Goal: Task Accomplishment & Management: Manage account settings

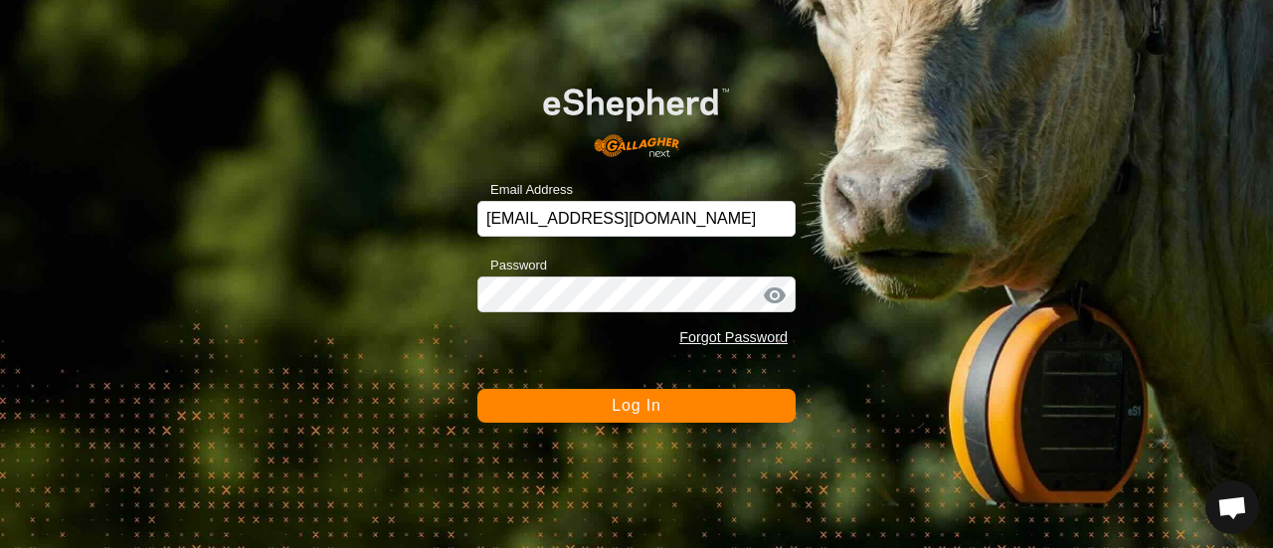
click at [632, 407] on span "Log In" at bounding box center [635, 405] width 49 height 17
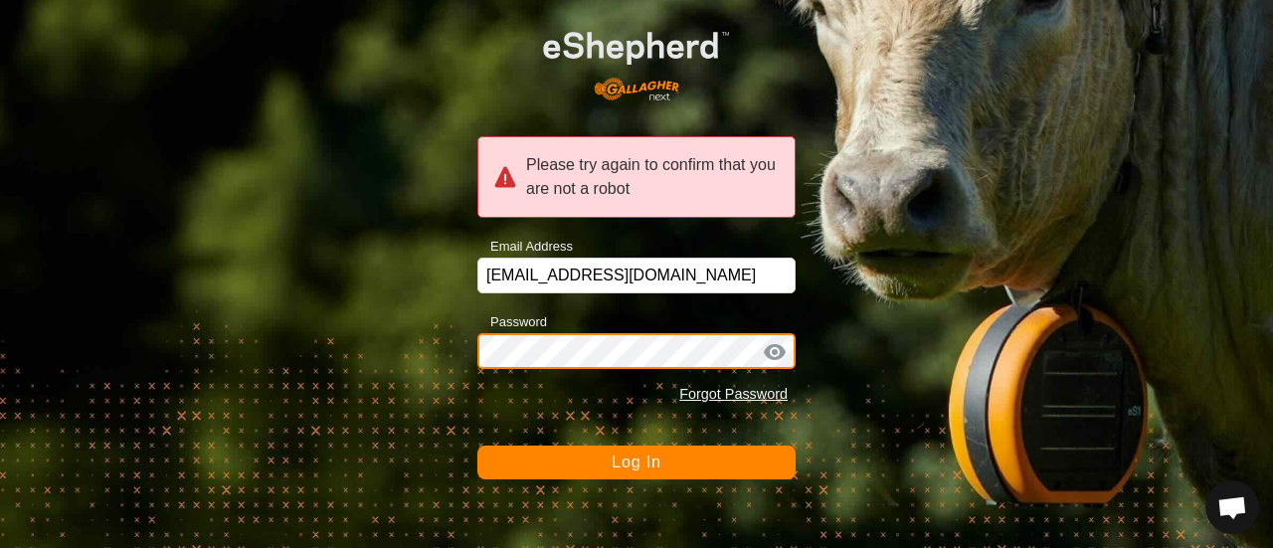
click at [433, 356] on div "Please try again to confirm that you are not a robot Email Address [EMAIL_ADDRE…" at bounding box center [636, 274] width 1273 height 548
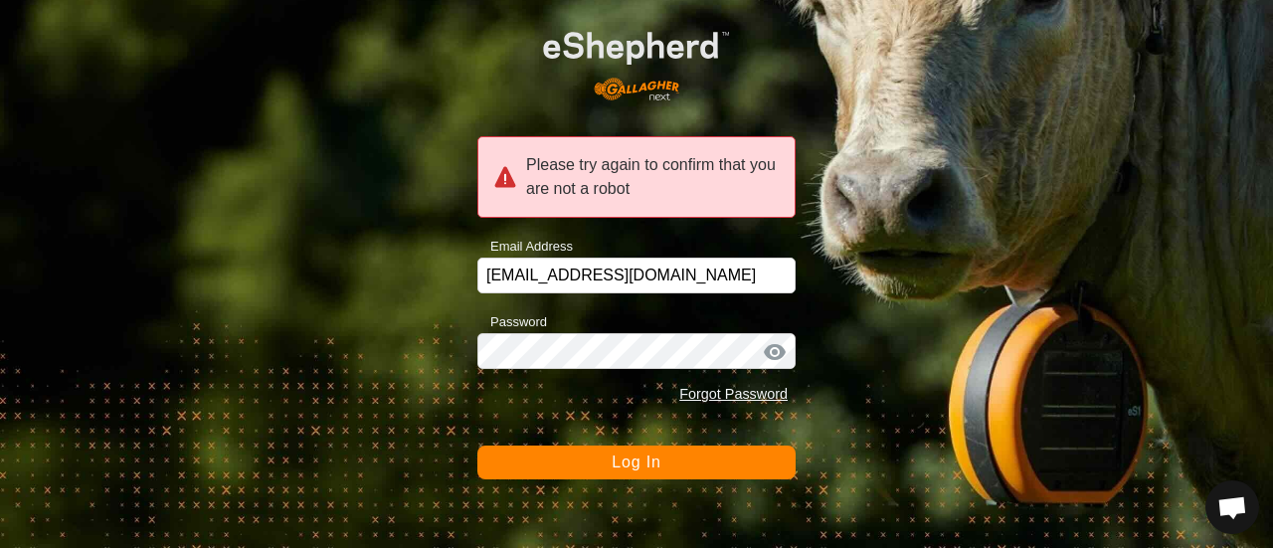
click at [529, 456] on button "Log In" at bounding box center [636, 462] width 318 height 34
click at [772, 353] on div at bounding box center [775, 352] width 30 height 20
click at [635, 465] on span "Log In" at bounding box center [635, 461] width 49 height 17
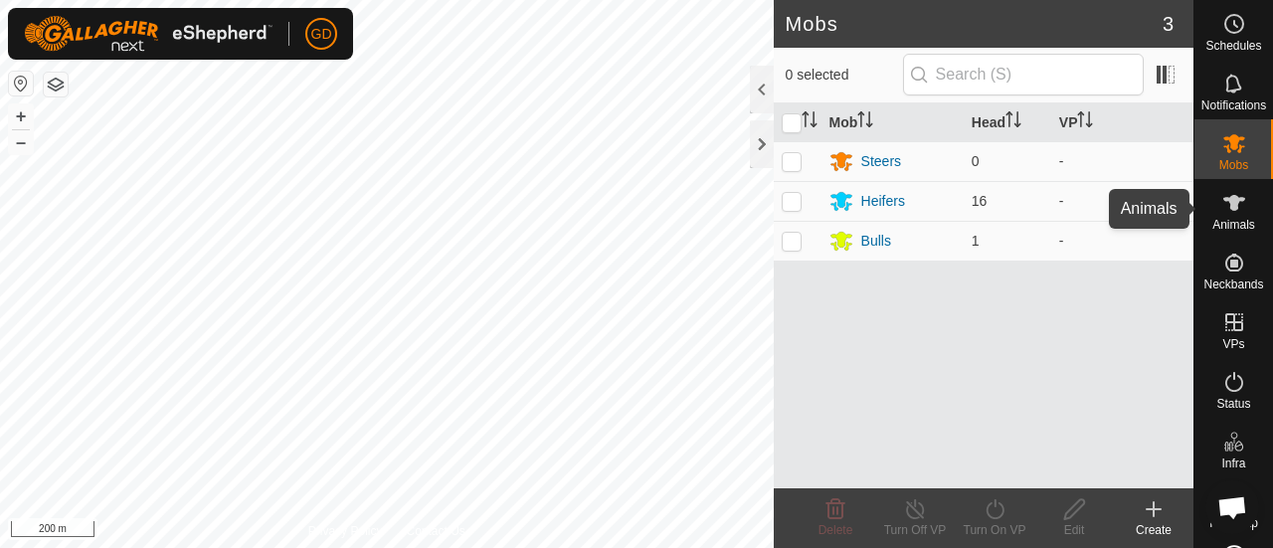
click at [1226, 200] on icon at bounding box center [1234, 203] width 22 height 16
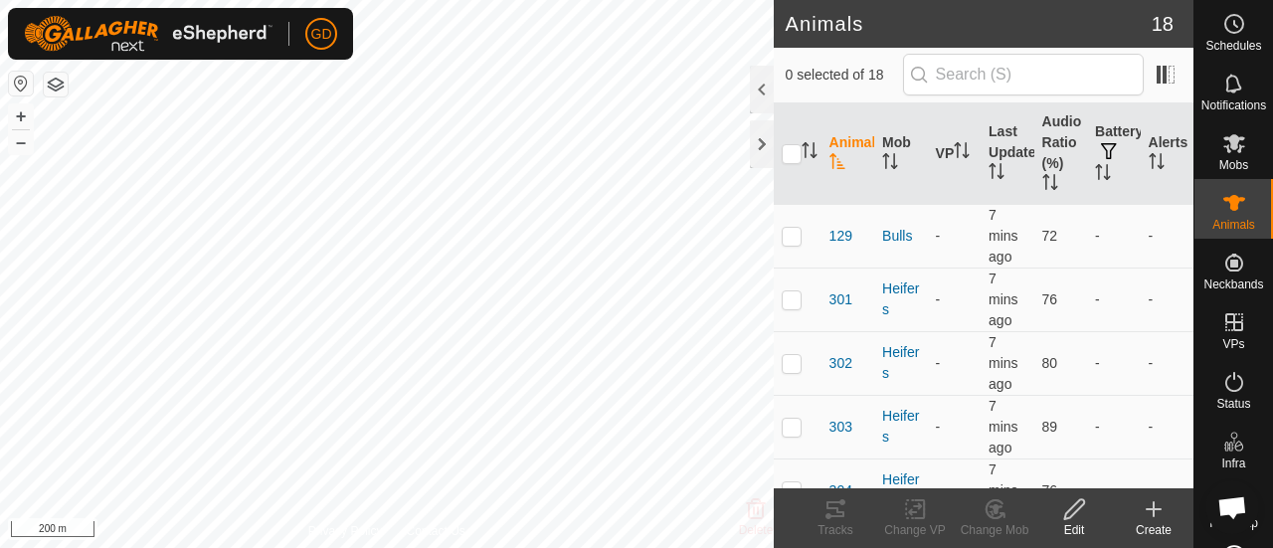
click at [1151, 503] on icon at bounding box center [1153, 509] width 24 height 24
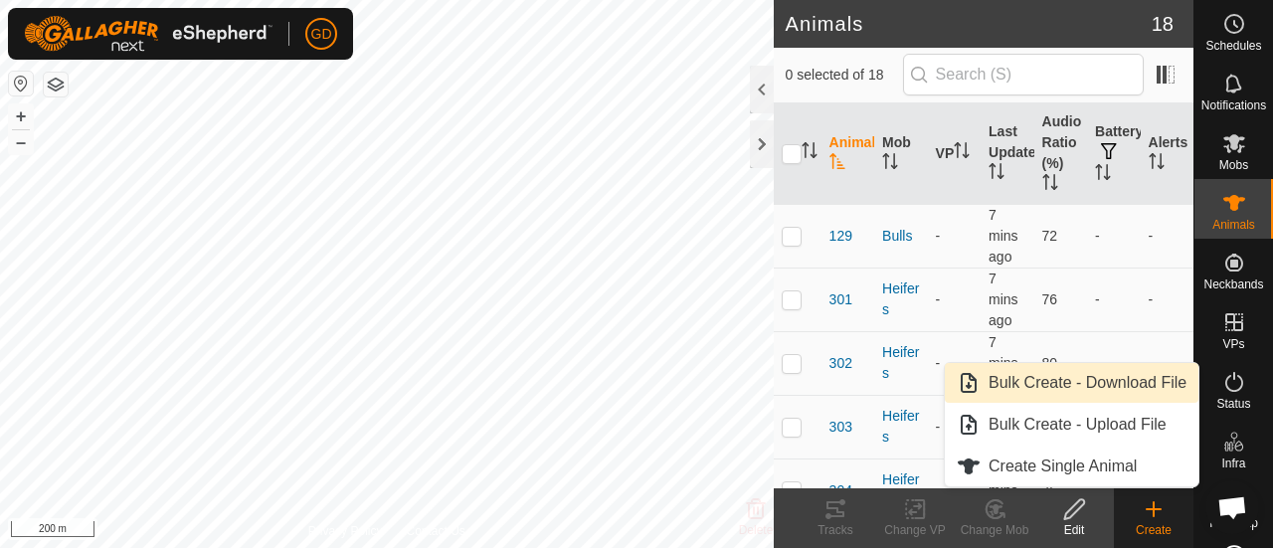
click at [1069, 385] on link "Bulk Create - Download File" at bounding box center [1072, 383] width 254 height 40
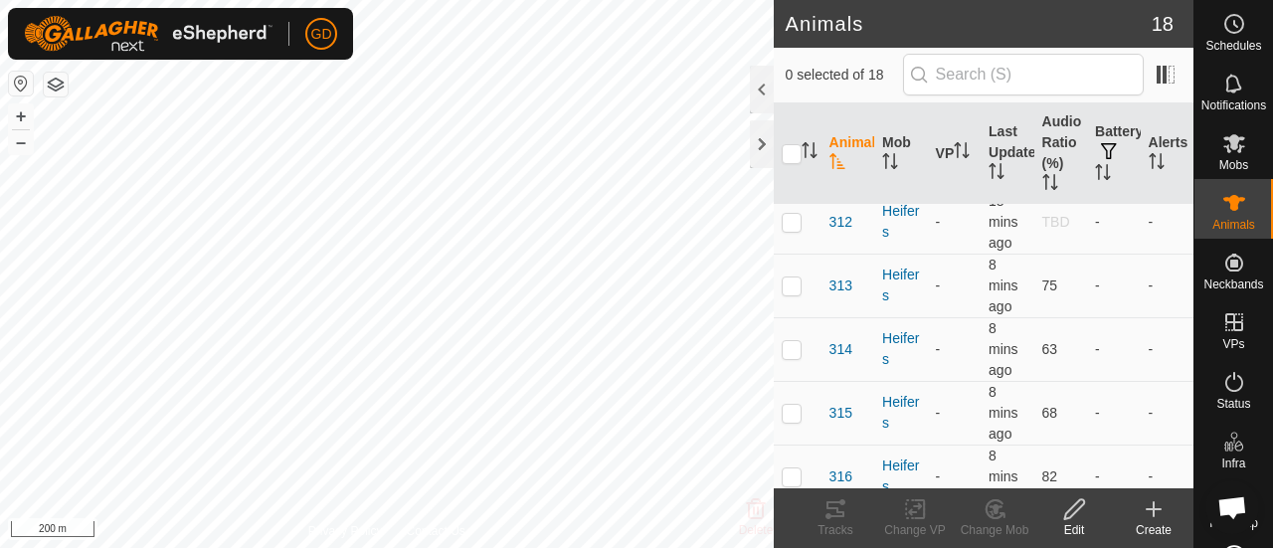
scroll to position [853, 0]
click at [795, 458] on p-checkbox at bounding box center [791, 465] width 20 height 16
checkbox input "true"
click at [1068, 506] on icon at bounding box center [1074, 509] width 25 height 24
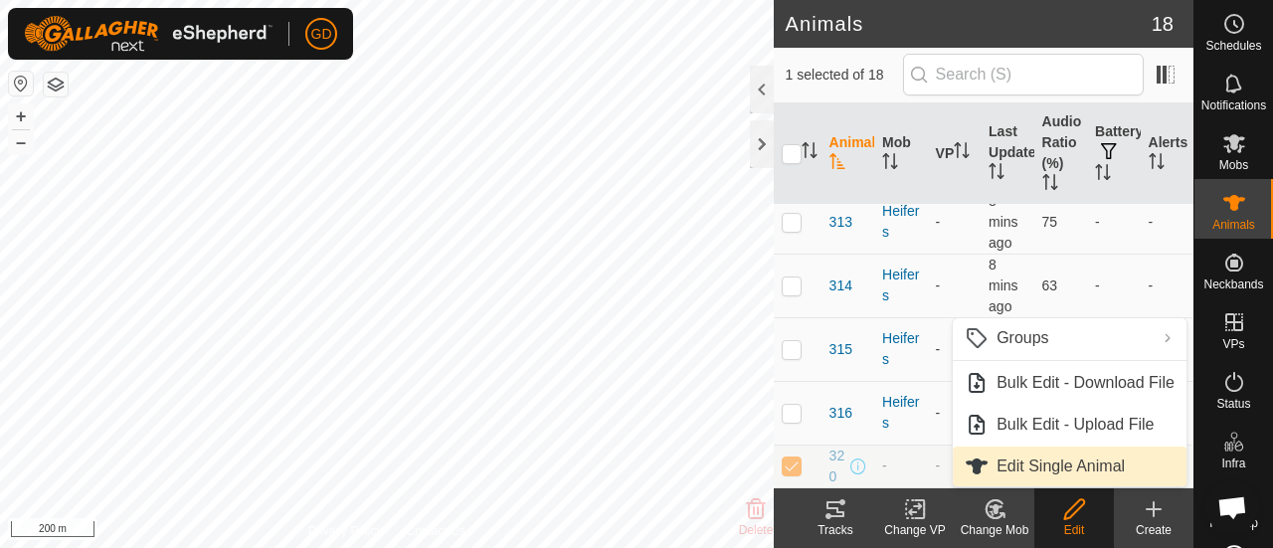
click at [1024, 462] on link "Edit Single Animal" at bounding box center [1069, 466] width 234 height 40
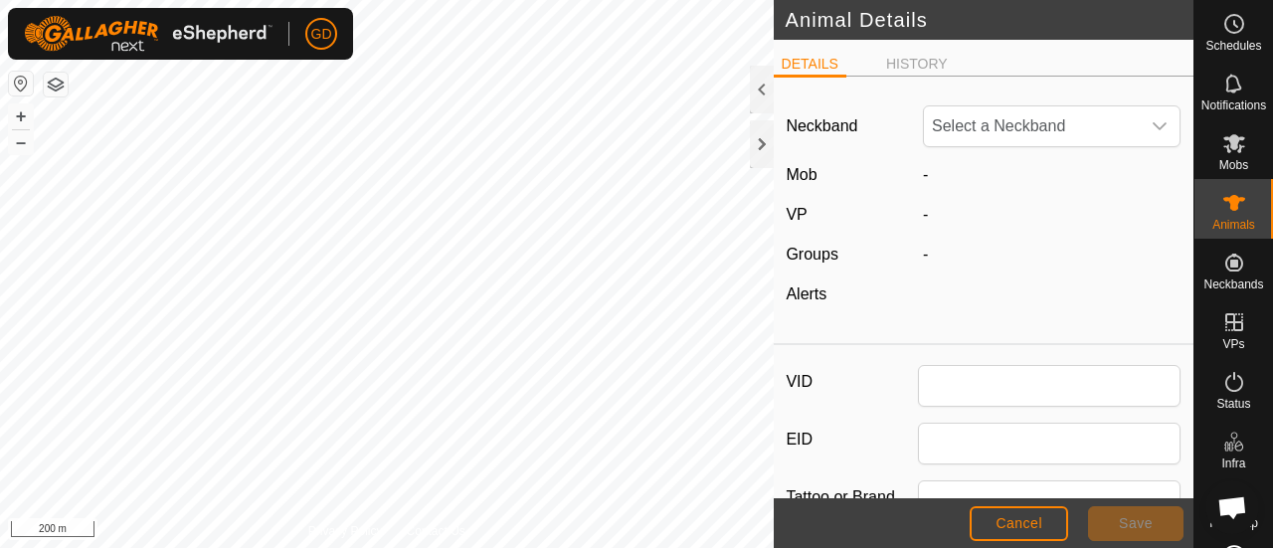
type input "320"
type input "982999999999999"
type input "Droughtmaster"
type input "0"
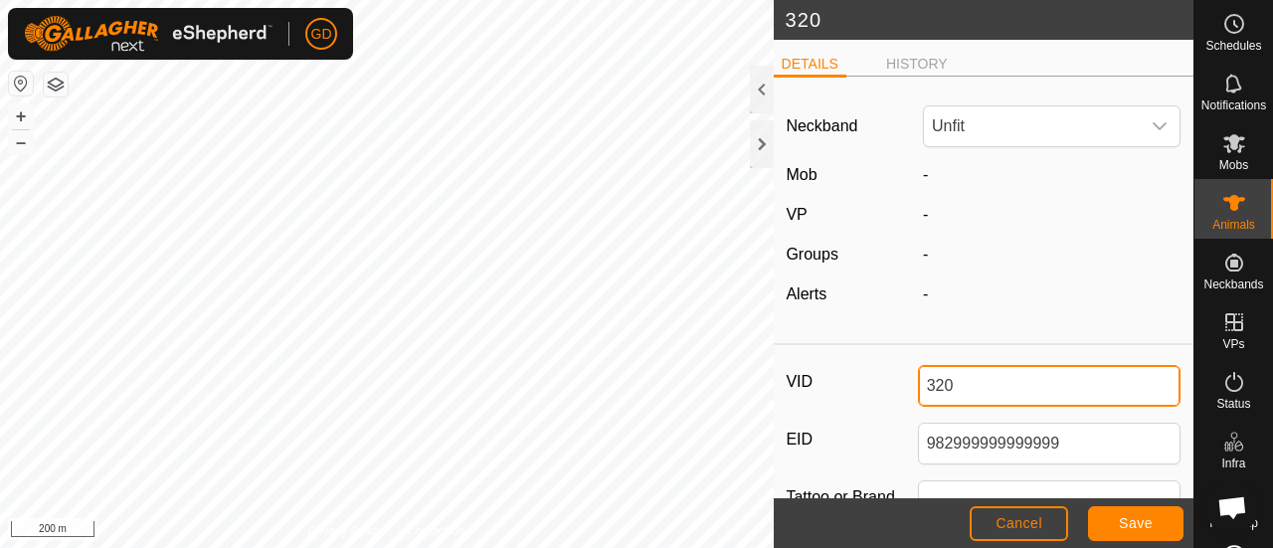
drag, startPoint x: 955, startPoint y: 381, endPoint x: 901, endPoint y: 376, distance: 54.9
click at [901, 376] on div "VID 320" at bounding box center [982, 386] width 395 height 42
type input "999"
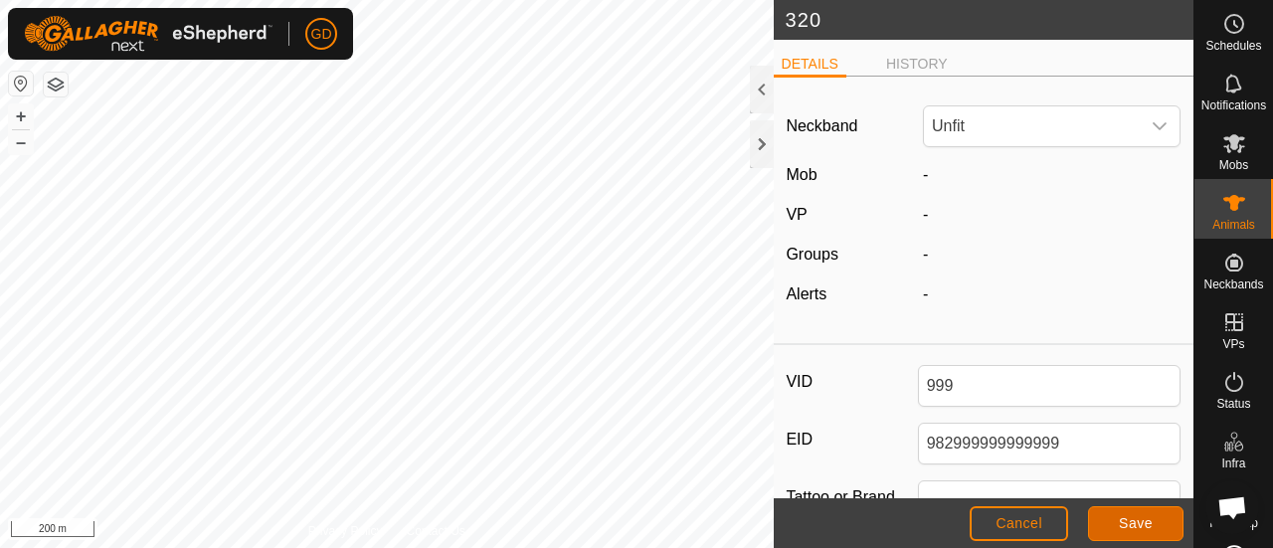
click at [1126, 520] on span "Save" at bounding box center [1136, 523] width 34 height 16
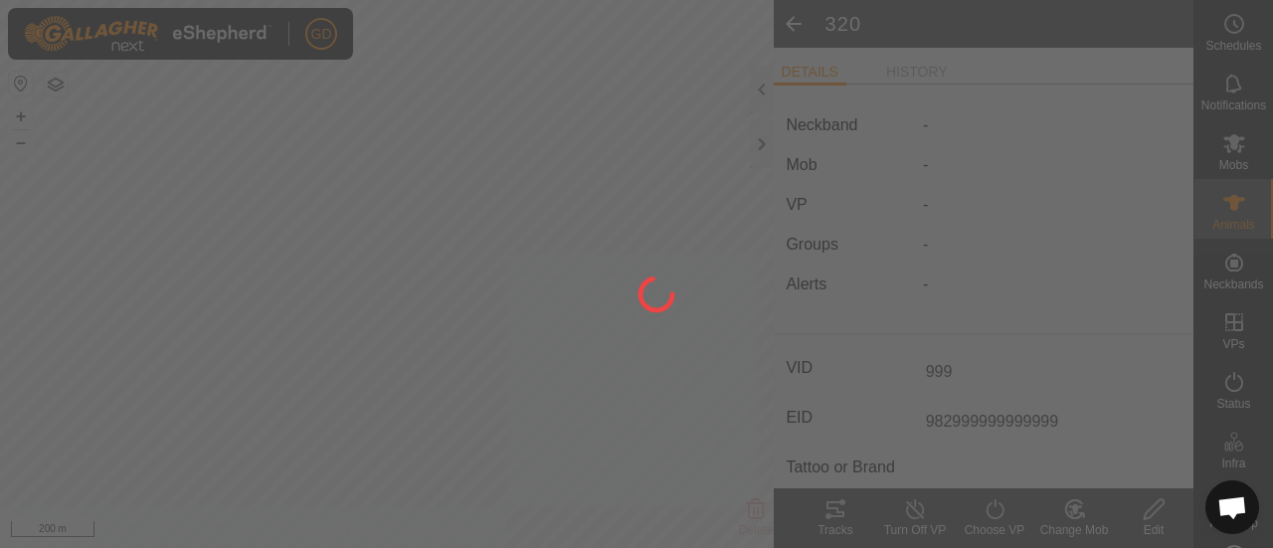
type input "-"
type input "0 kg"
type input "-"
type input "320"
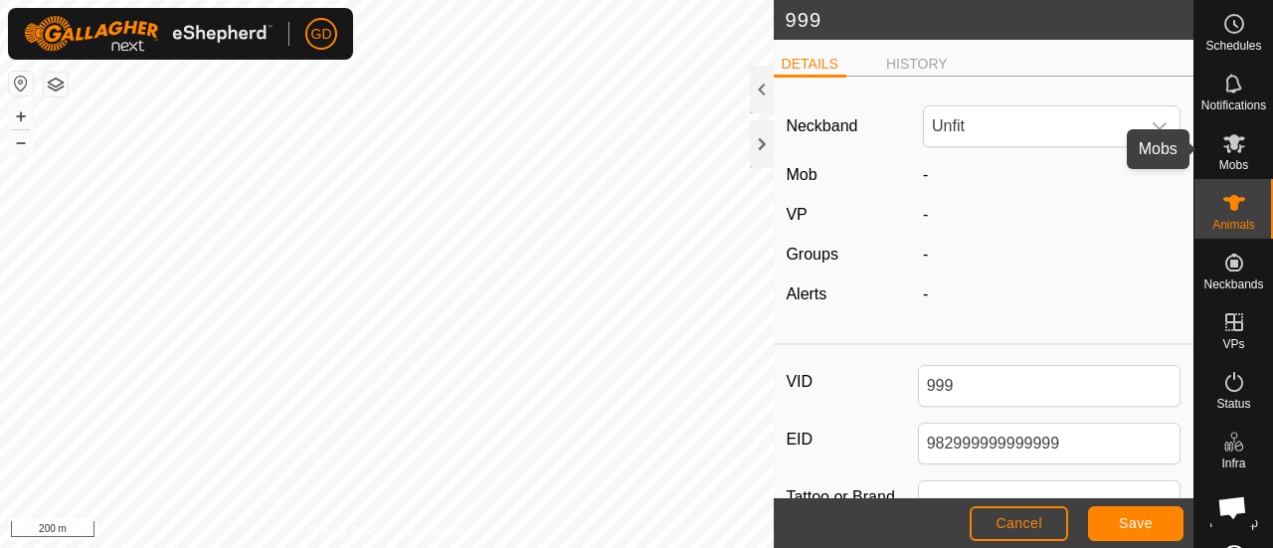
click at [1225, 143] on icon at bounding box center [1234, 143] width 22 height 19
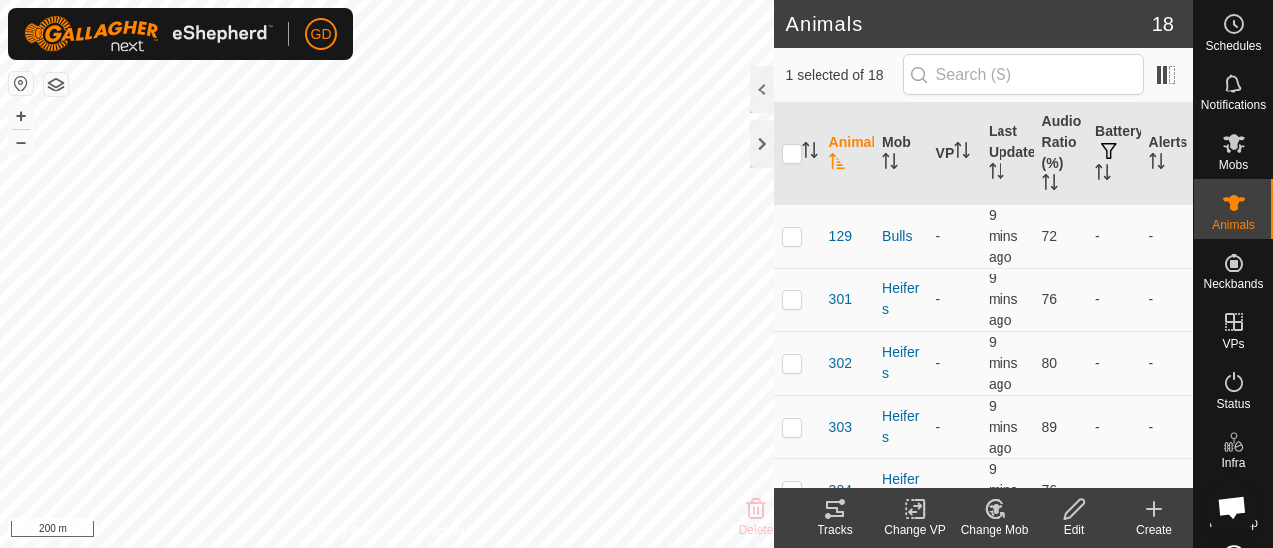
click at [831, 509] on icon at bounding box center [835, 509] width 18 height 16
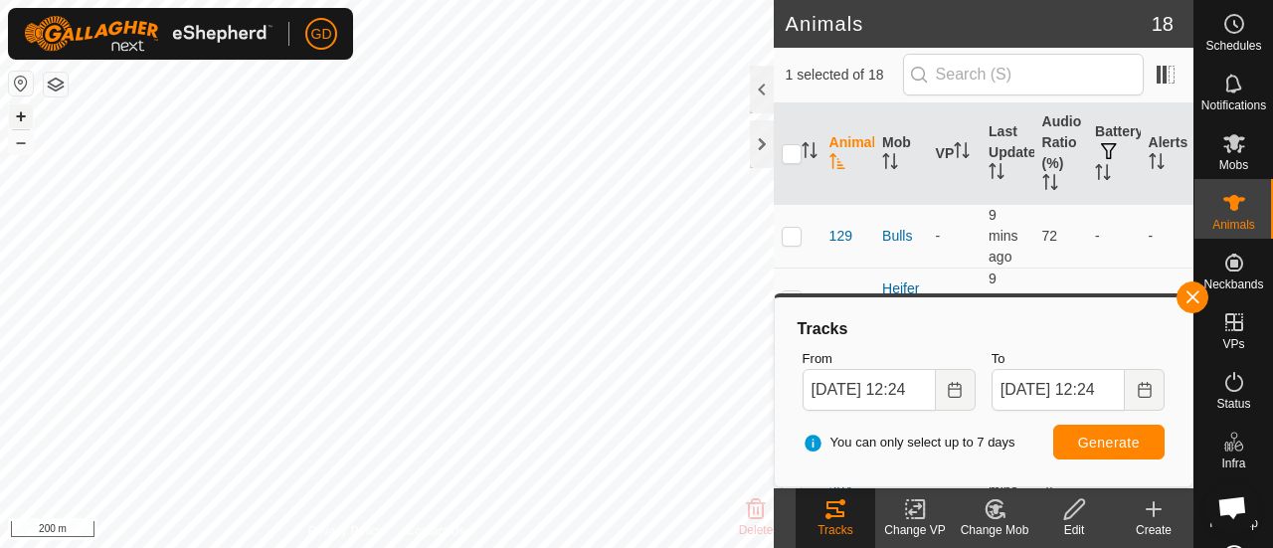
click at [22, 115] on button "+" at bounding box center [21, 116] width 24 height 24
click at [19, 117] on button "+" at bounding box center [21, 116] width 24 height 24
click at [22, 110] on button "+" at bounding box center [21, 116] width 24 height 24
checkbox input "false"
checkbox input "true"
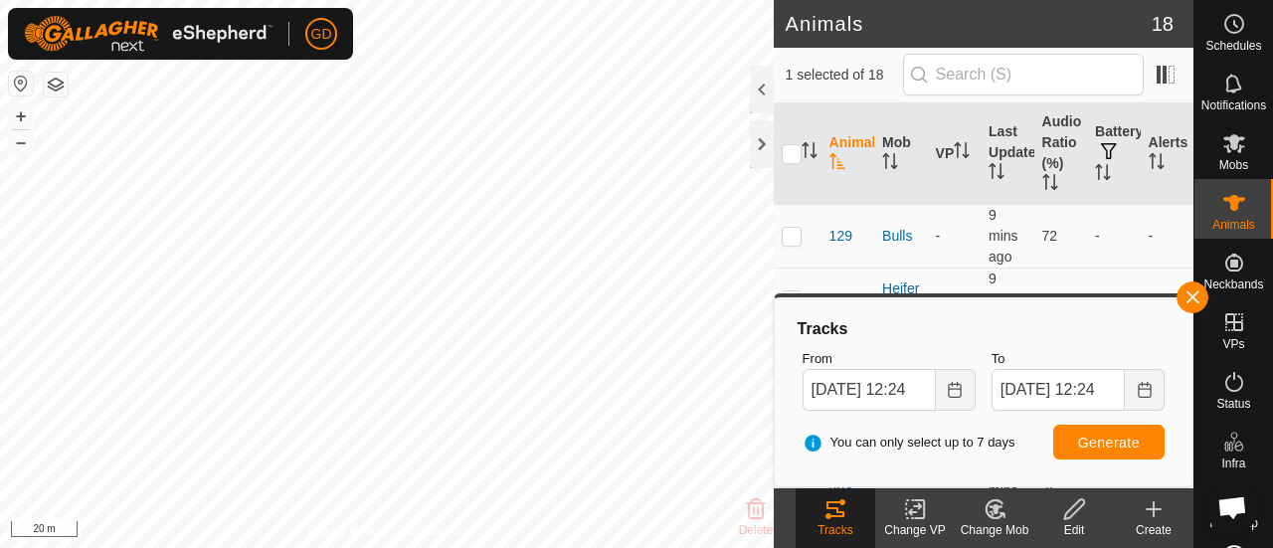
click at [825, 512] on icon at bounding box center [835, 509] width 24 height 24
click at [1101, 446] on span "Generate" at bounding box center [1109, 442] width 62 height 16
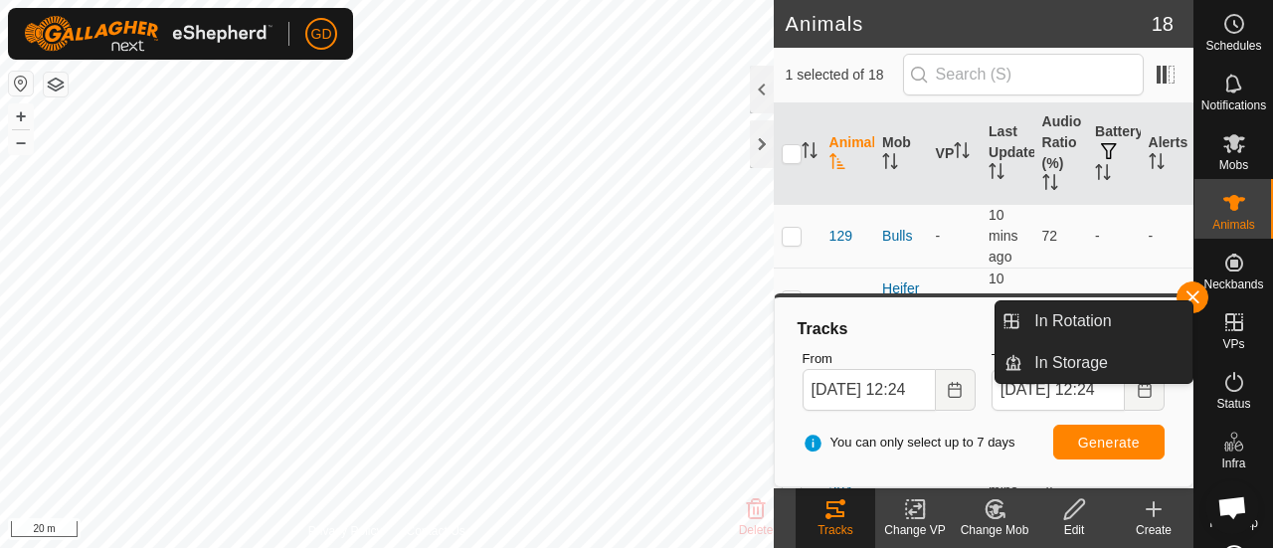
click at [1222, 317] on icon at bounding box center [1234, 322] width 24 height 24
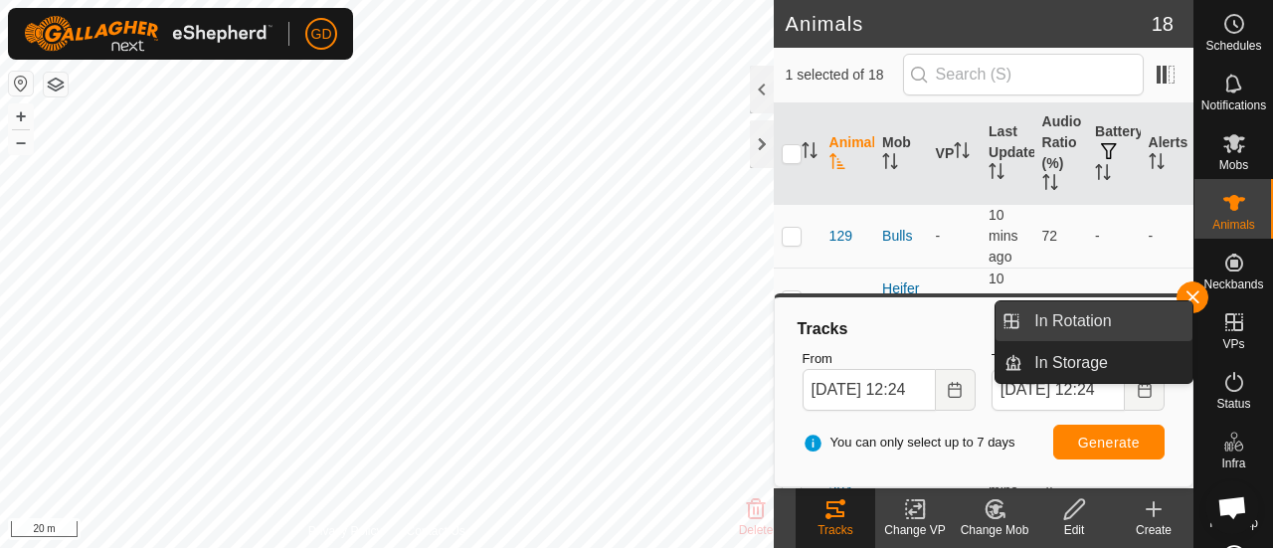
click at [1082, 314] on link "In Rotation" at bounding box center [1107, 321] width 170 height 40
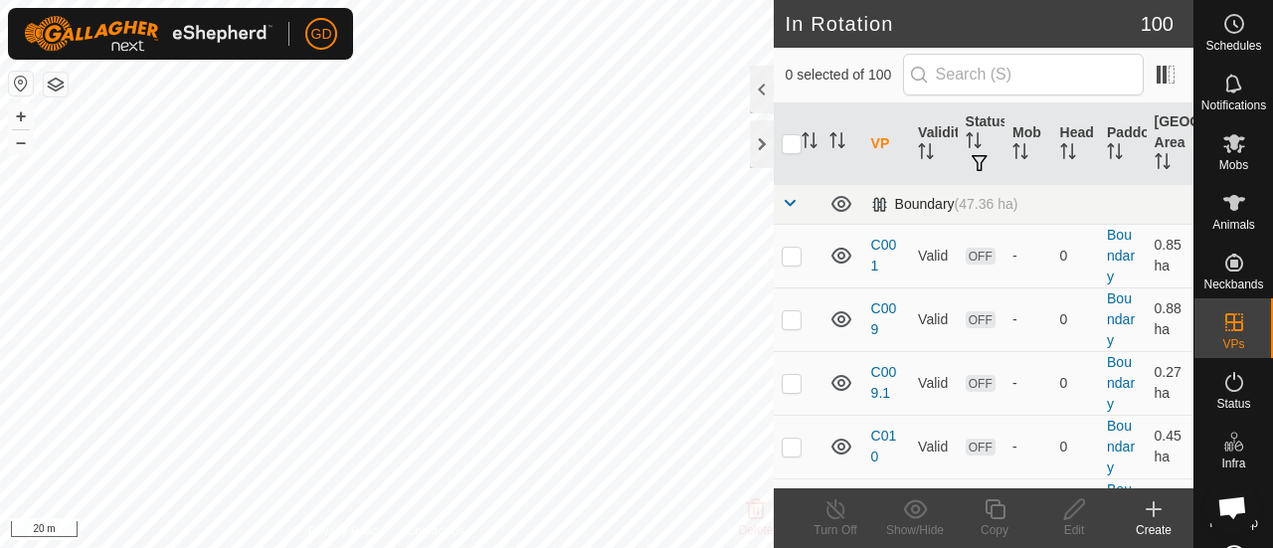
click at [802, 208] on div "In Rotation 100 0 selected of 100 VP Validity Status Mob Head Paddock Grazing A…" at bounding box center [596, 274] width 1193 height 548
checkbox input "true"
click at [26, 137] on button "–" at bounding box center [21, 142] width 24 height 24
click at [872, 459] on div "In Rotation 100 1 selected of 100 VP Validity Status Mob Head Paddock Grazing A…" at bounding box center [596, 274] width 1193 height 548
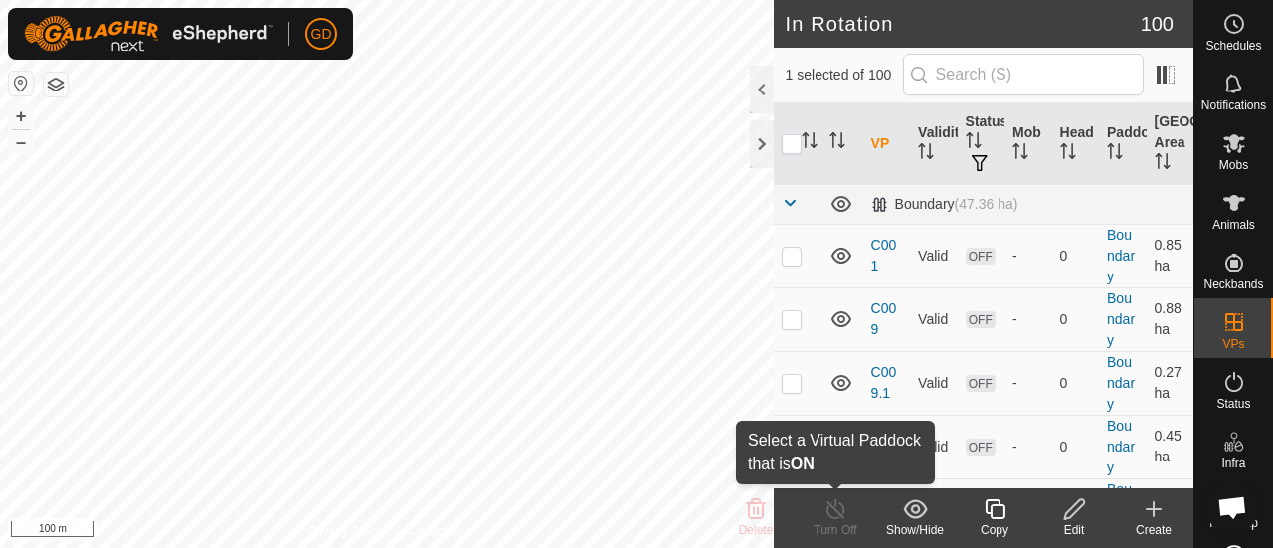
click at [846, 506] on div "In Rotation 100 1 selected of 100 VP Validity Status Mob Head Paddock Grazing A…" at bounding box center [596, 274] width 1193 height 548
